Goal: Navigation & Orientation: Find specific page/section

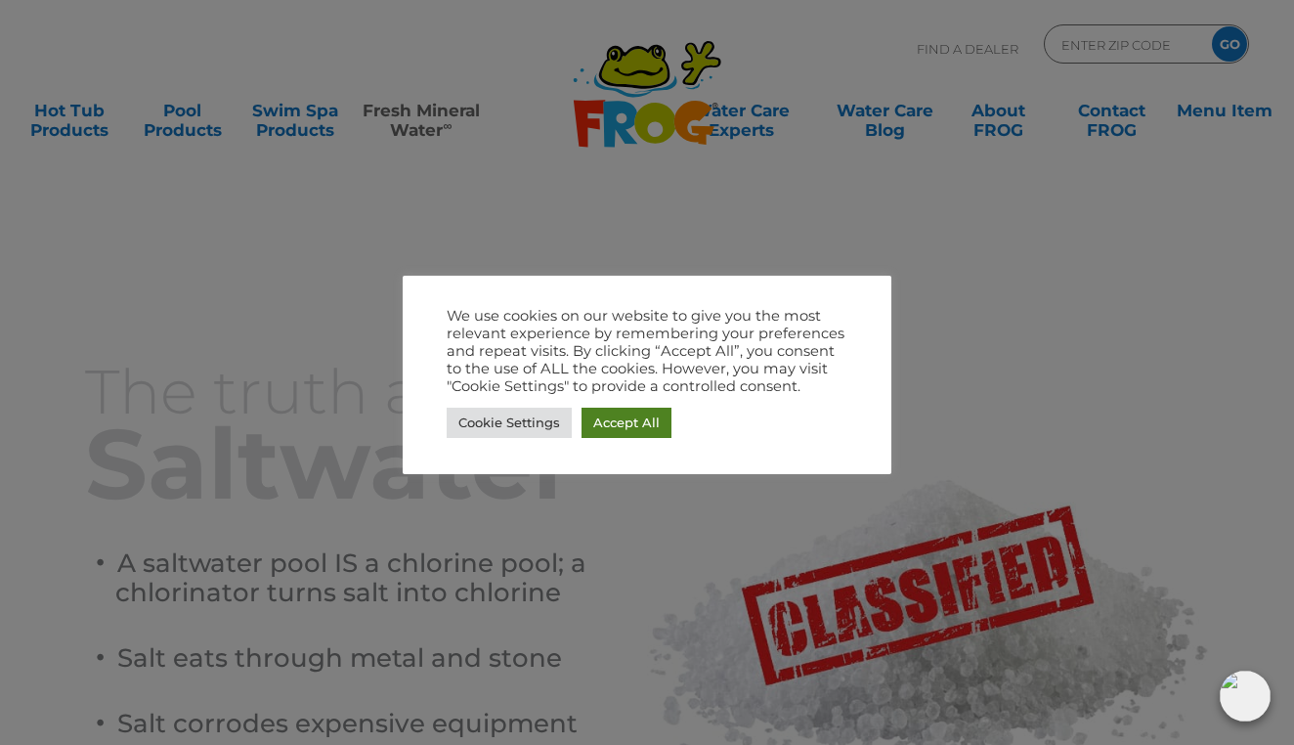
click at [619, 415] on link "Accept All" at bounding box center [626, 422] width 90 height 30
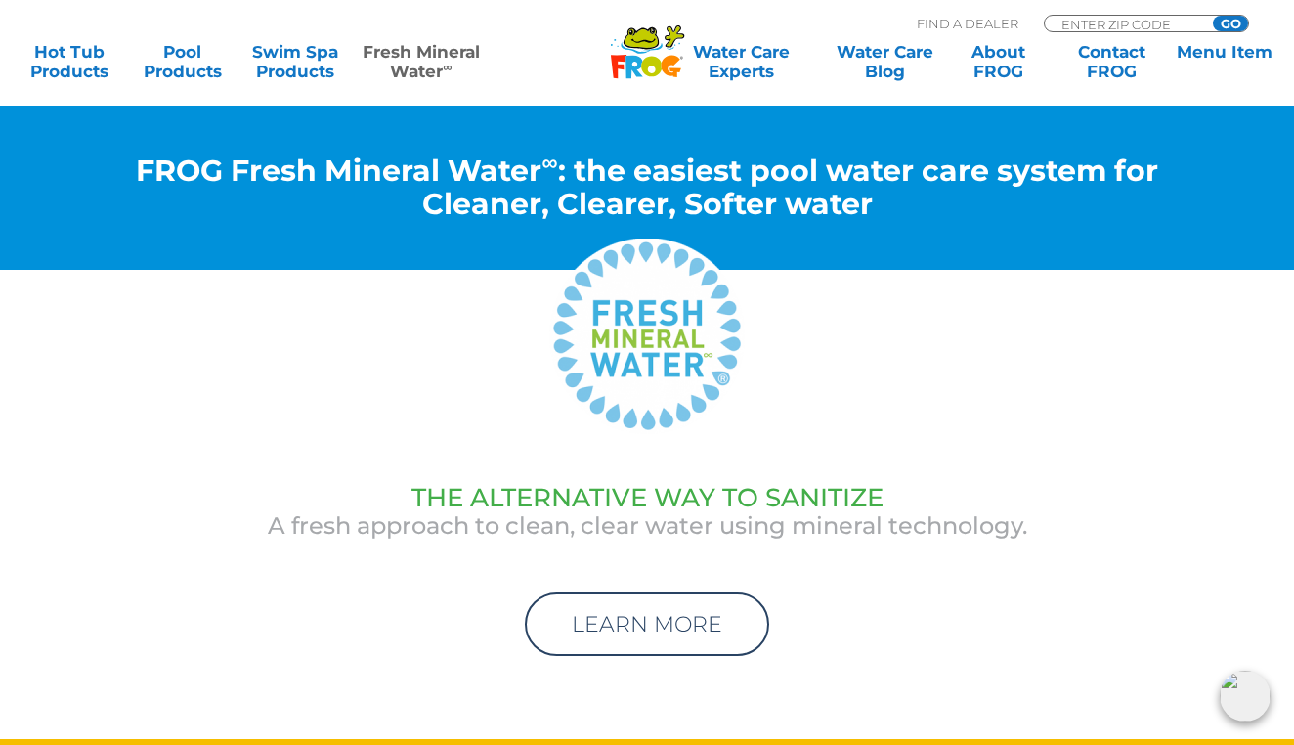
scroll to position [6055, 0]
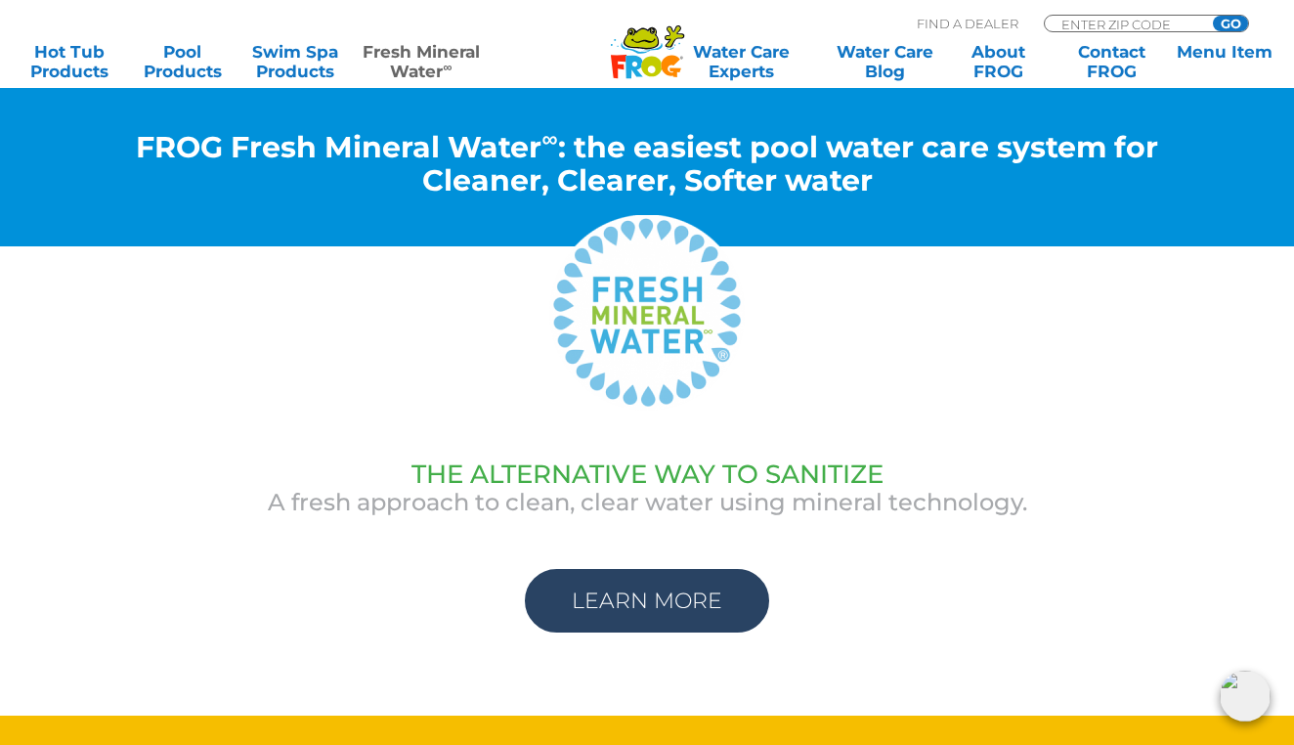
click at [564, 569] on link "LEARN MORE" at bounding box center [647, 601] width 244 height 64
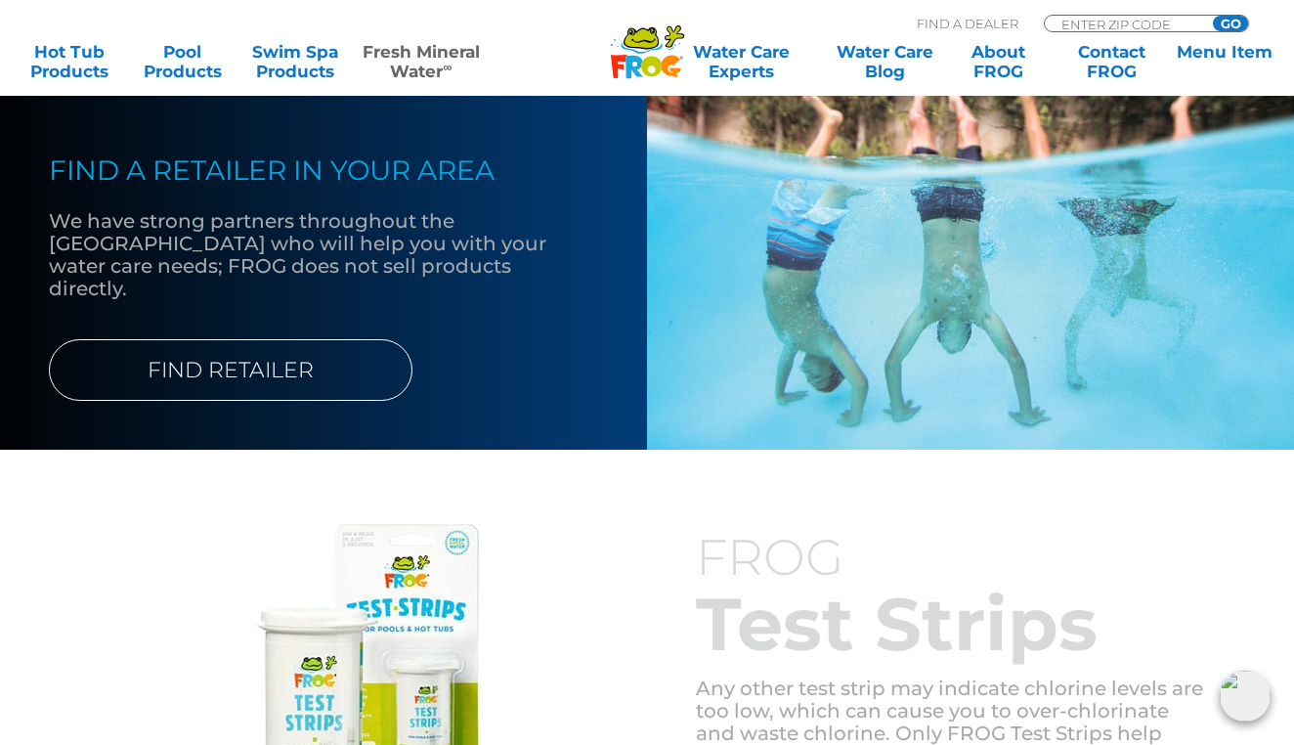
scroll to position [2497, 0]
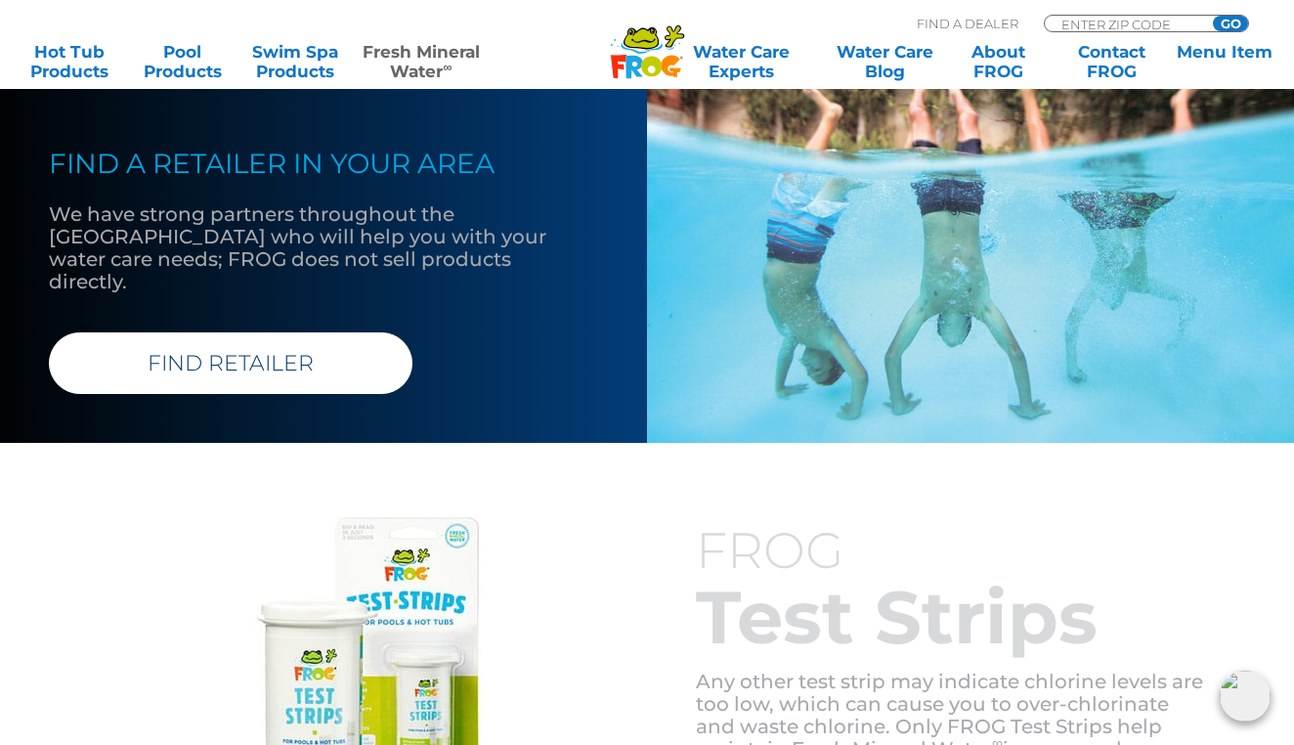
click at [260, 352] on link "FIND RETAILER" at bounding box center [230, 363] width 363 height 62
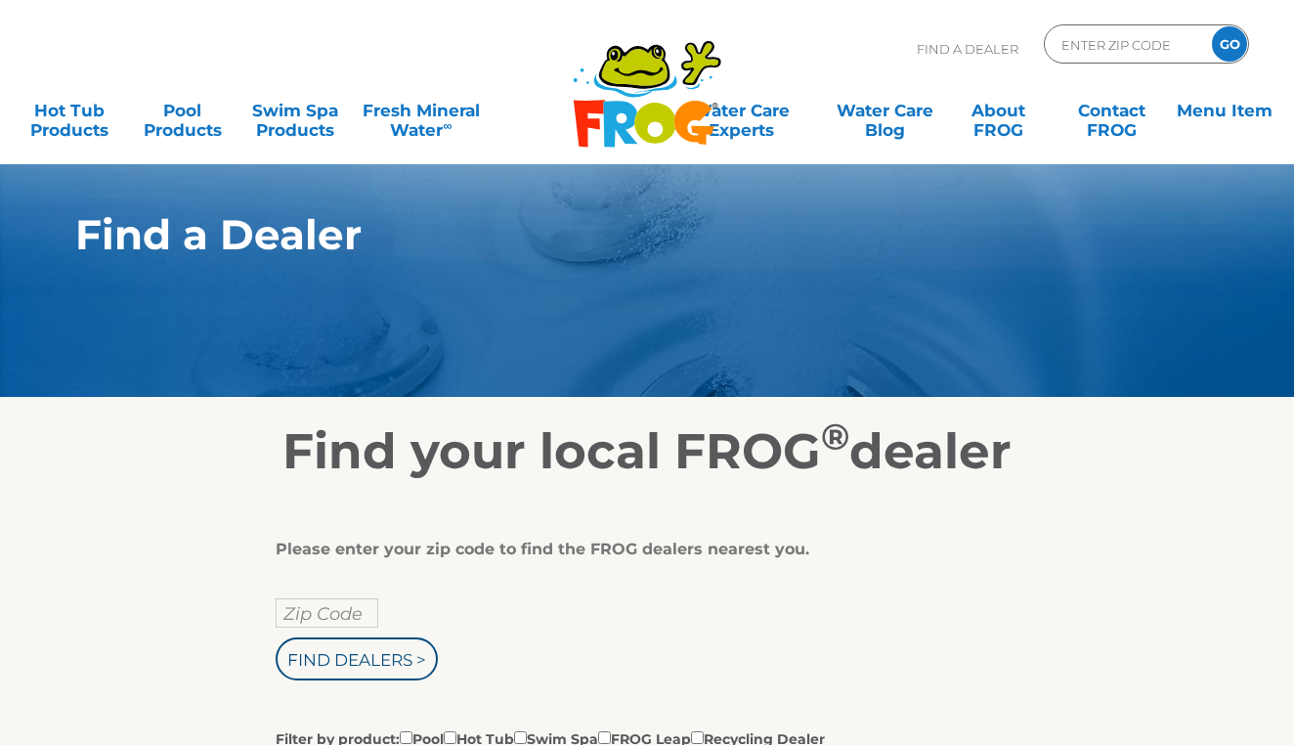
click at [293, 608] on input "Zip Code" at bounding box center [327, 612] width 103 height 29
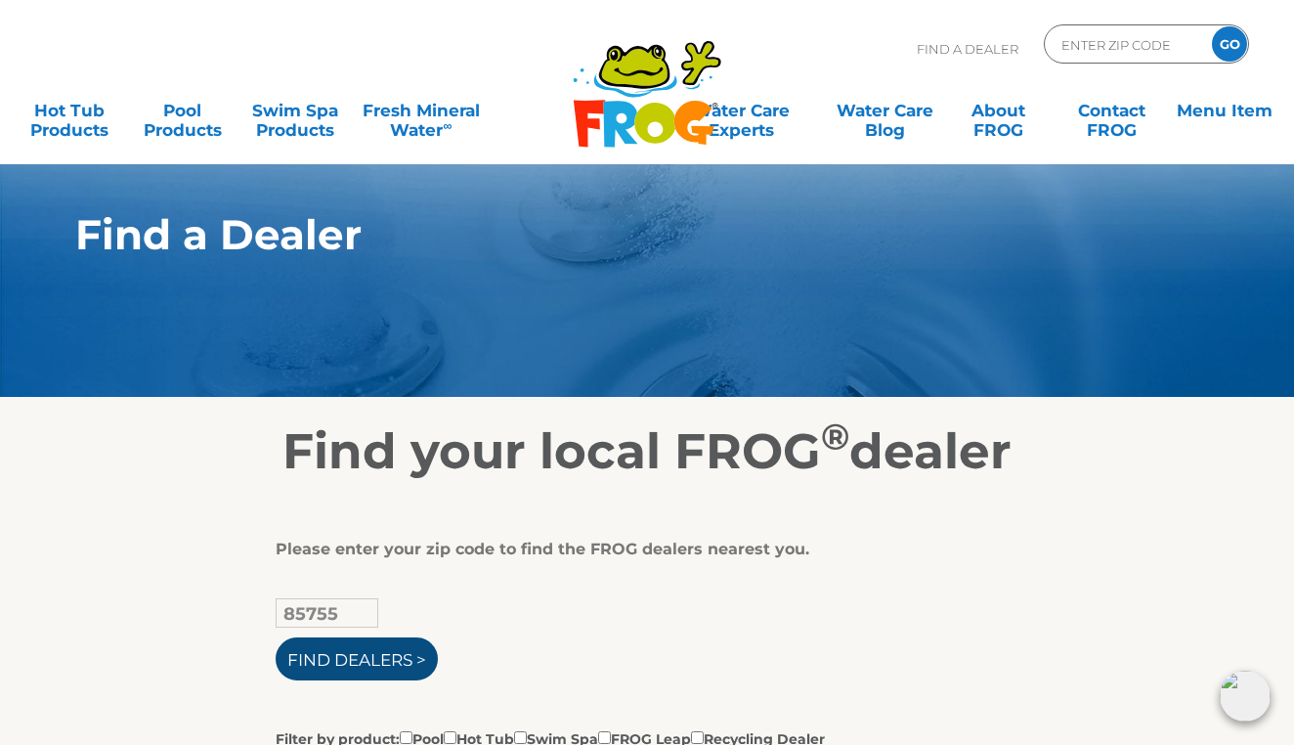
type input "85755"
click at [330, 656] on input "Find Dealers >" at bounding box center [357, 658] width 162 height 43
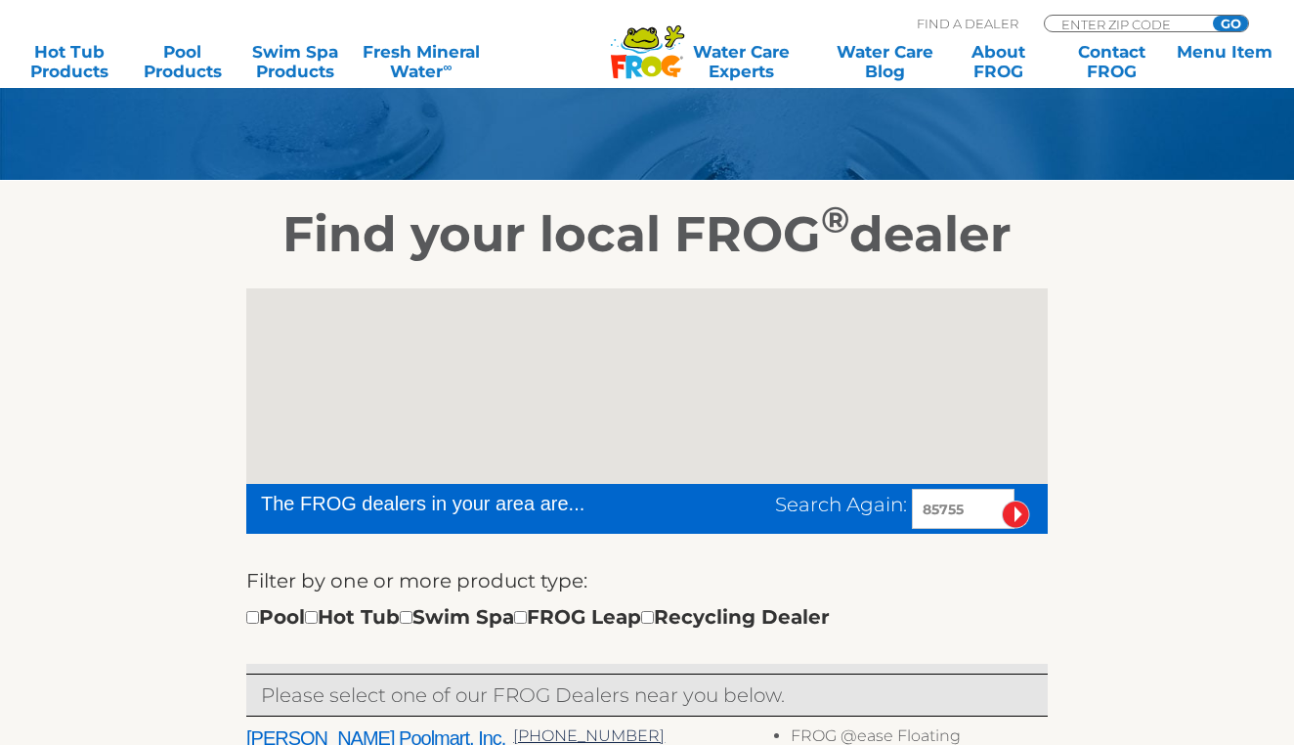
scroll to position [240, 0]
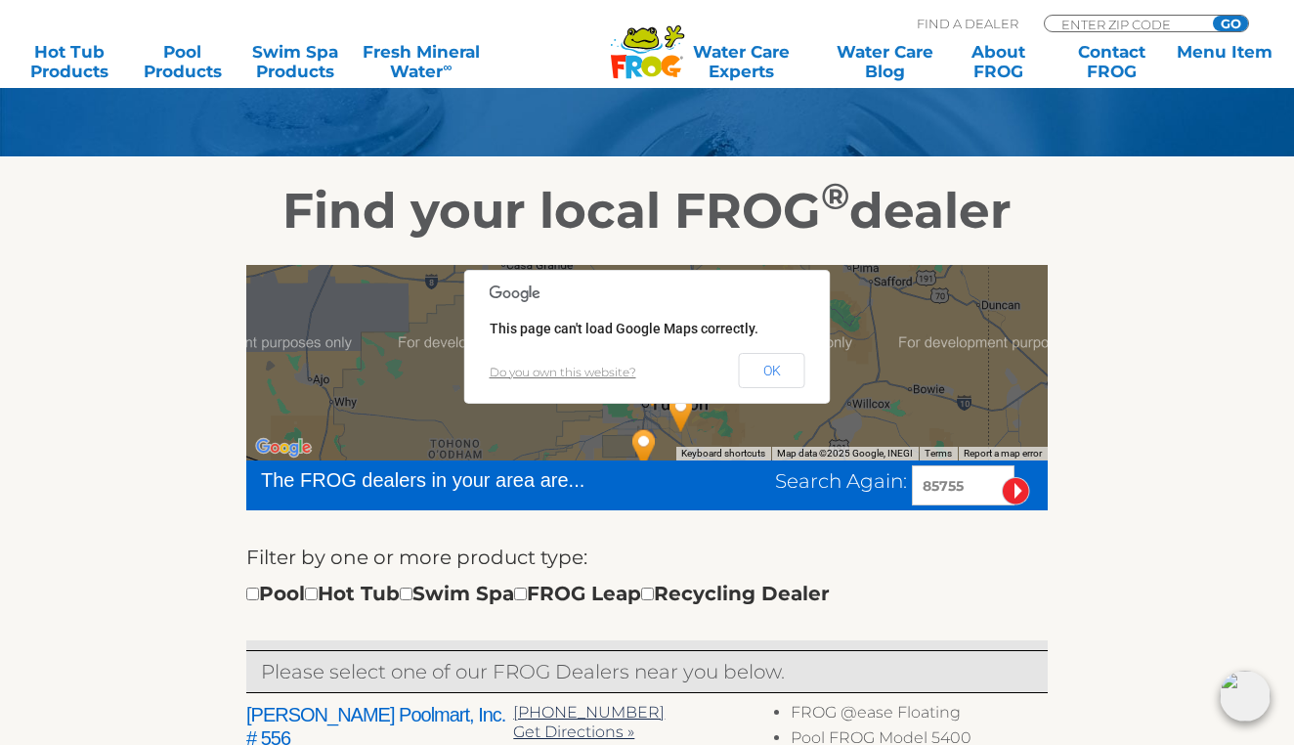
click at [252, 592] on input "checkbox" at bounding box center [252, 593] width 13 height 13
checkbox input "true"
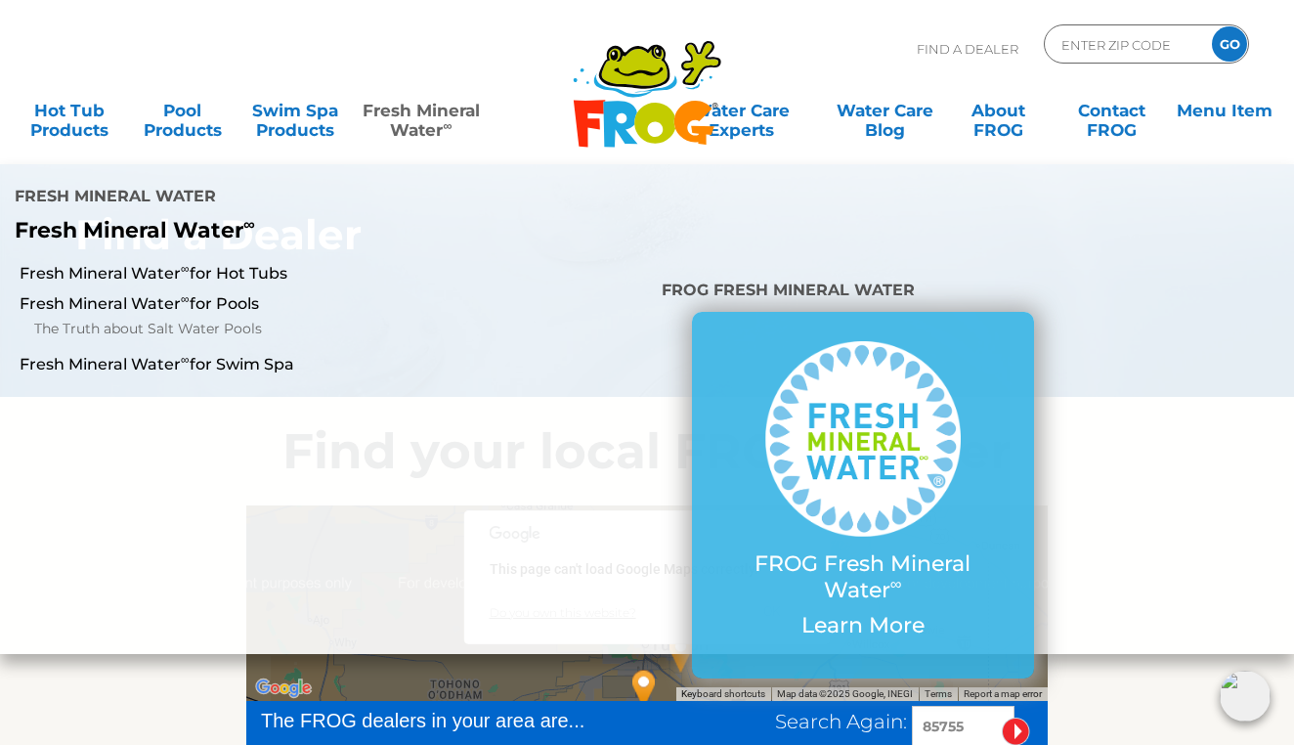
click at [417, 115] on link "Fresh Mineral Water ∞" at bounding box center [421, 110] width 125 height 39
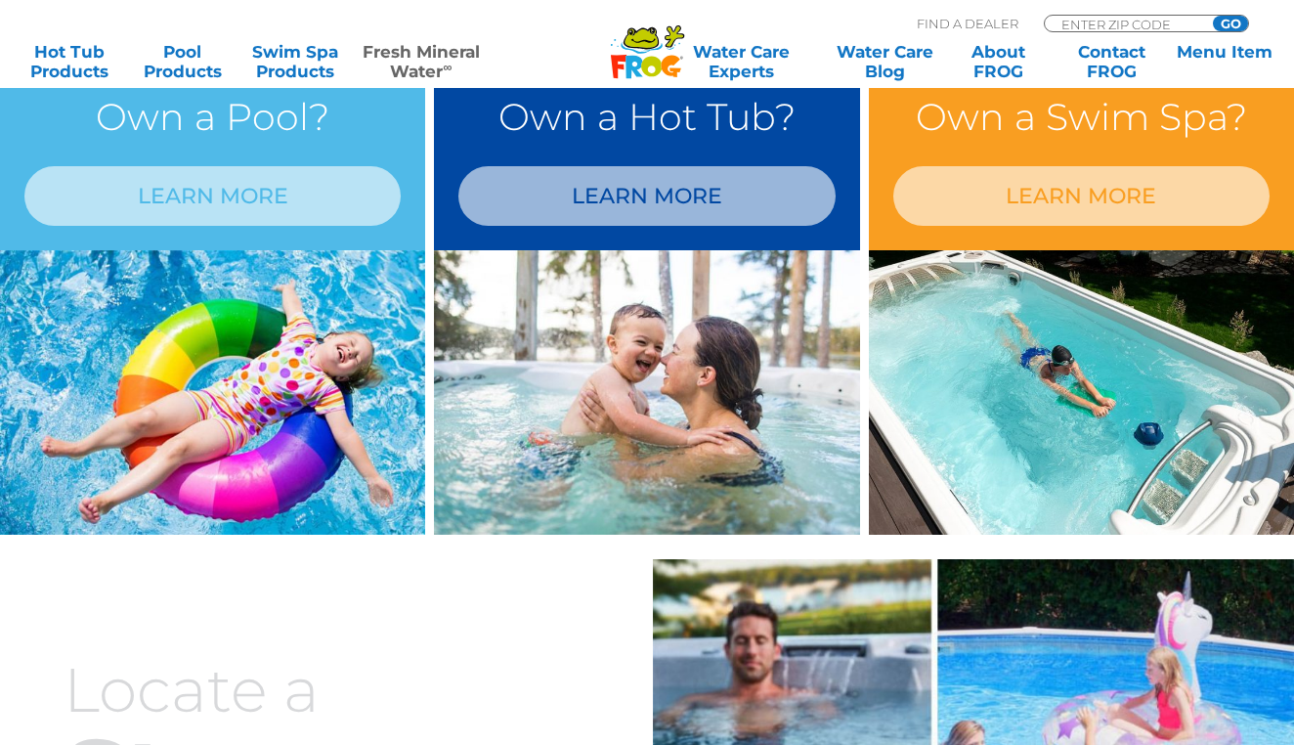
scroll to position [1724, 0]
